Goal: Task Accomplishment & Management: Manage account settings

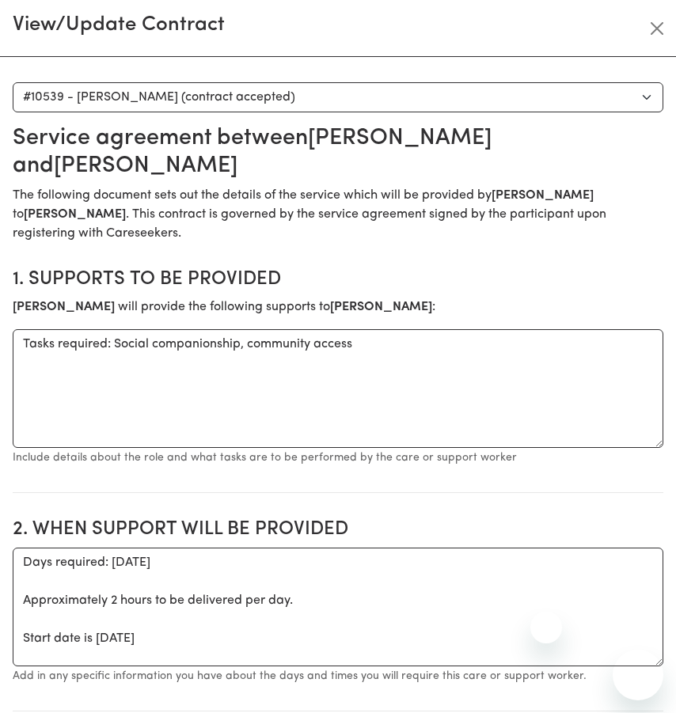
select select "10151"
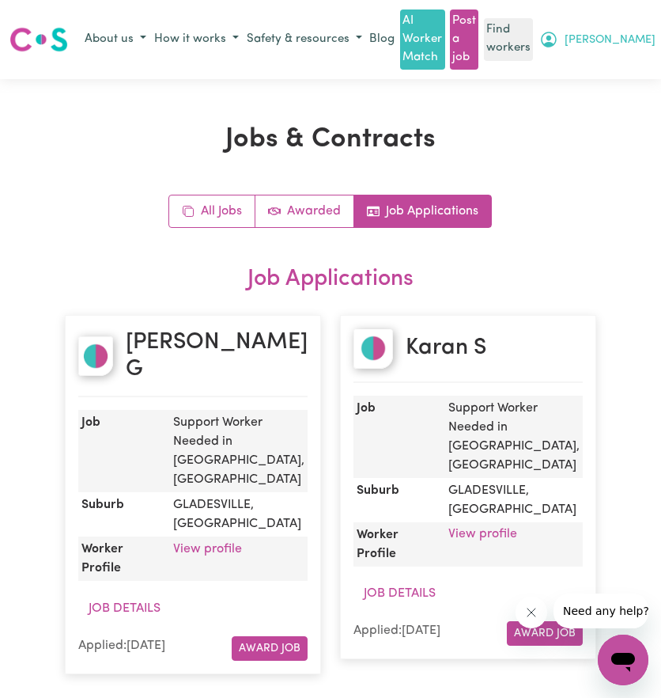
click at [558, 36] on icon "My Account" at bounding box center [548, 39] width 19 height 19
click at [576, 104] on link "Logout" at bounding box center [596, 100] width 125 height 30
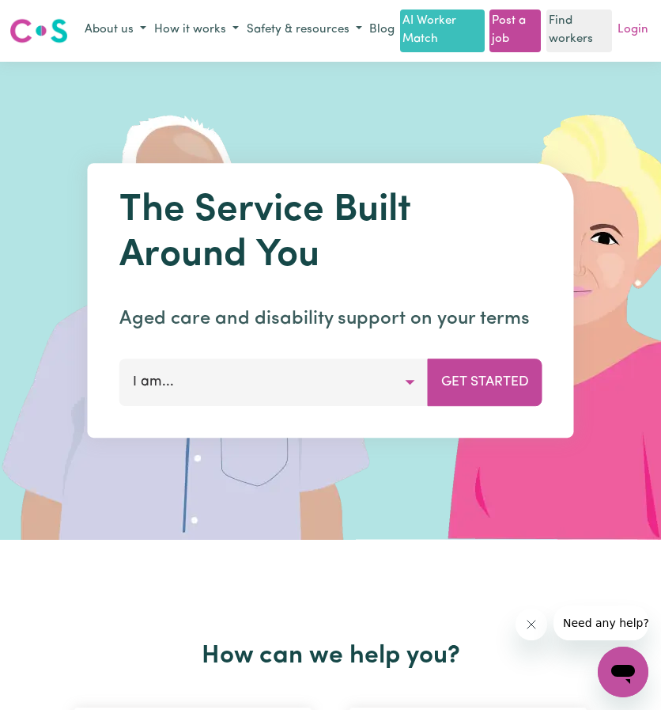
click at [630, 43] on link "Login" at bounding box center [633, 30] width 37 height 25
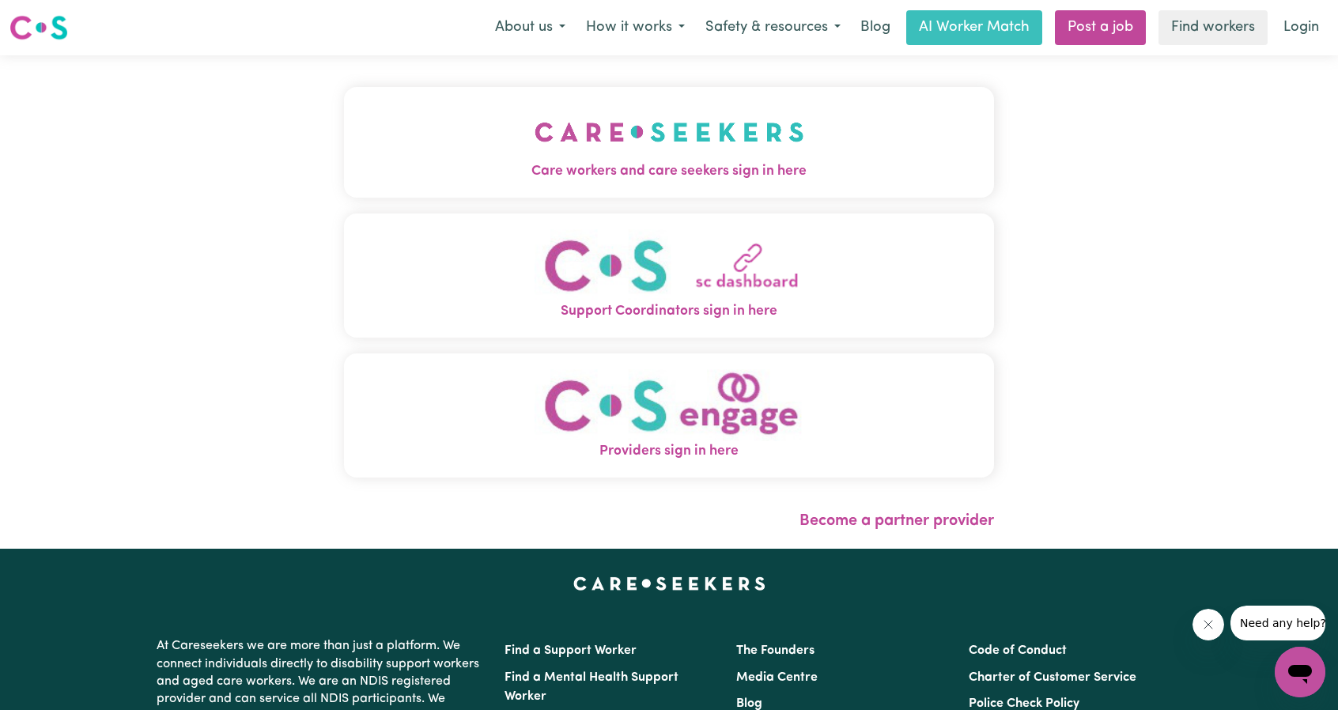
click at [584, 120] on img "Care workers and care seekers sign in here" at bounding box center [670, 132] width 270 height 59
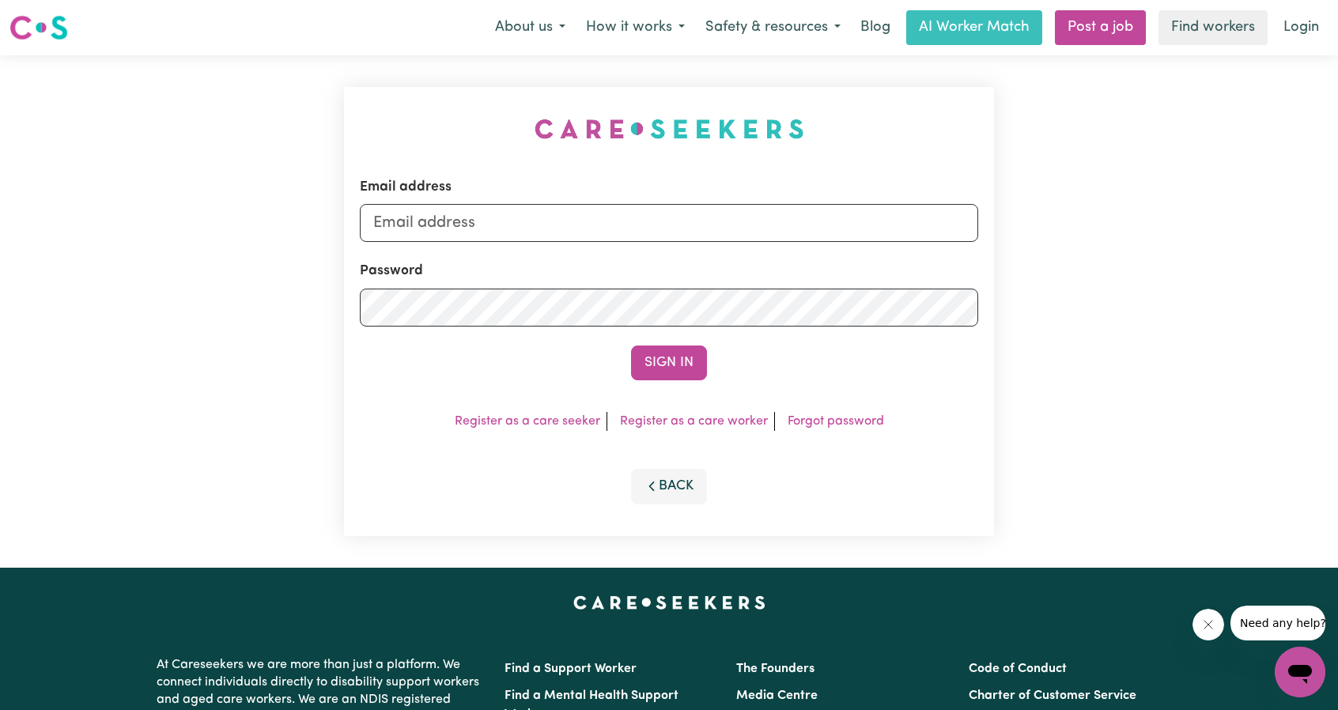
click at [661, 243] on form "Email address Password Sign In" at bounding box center [669, 278] width 619 height 203
click at [661, 229] on input "Email address" at bounding box center [669, 223] width 619 height 38
drag, startPoint x: 453, startPoint y: 221, endPoint x: 770, endPoint y: 251, distance: 318.6
click at [661, 242] on input "superuser~ethan@careseekers.com.au" at bounding box center [669, 223] width 619 height 38
type input "superuser~edwinalofts@careseekers.com.au"
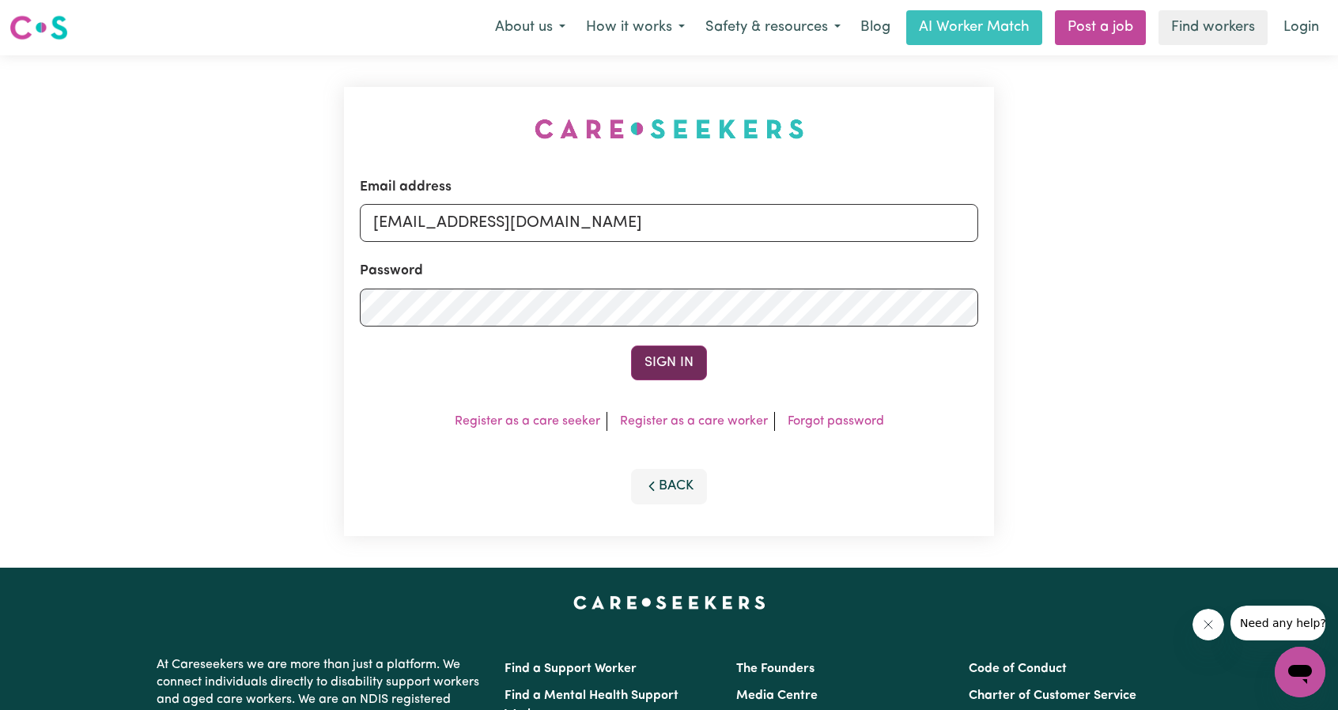
click at [661, 347] on button "Sign In" at bounding box center [669, 363] width 76 height 35
